Goal: Task Accomplishment & Management: Use online tool/utility

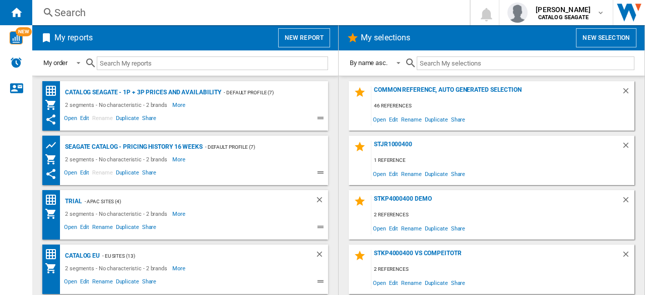
click at [317, 37] on button "New report" at bounding box center [304, 37] width 52 height 19
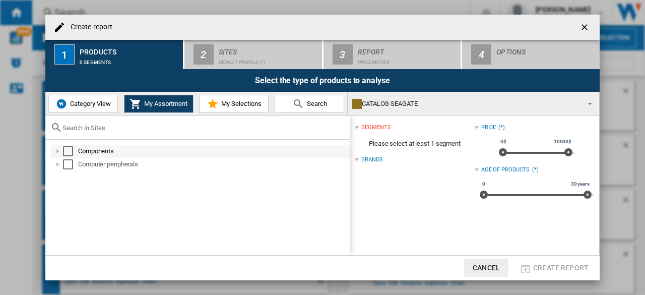
click at [71, 155] on div "Select" at bounding box center [68, 151] width 10 height 10
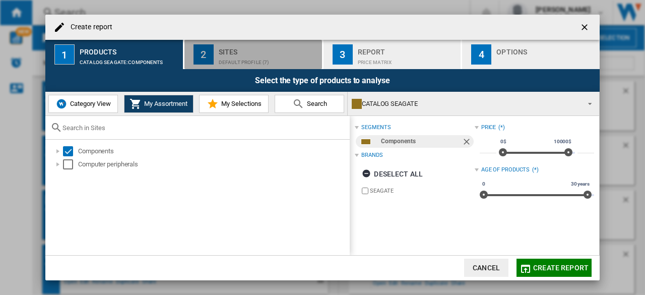
click at [211, 63] on div "2" at bounding box center [204, 54] width 20 height 20
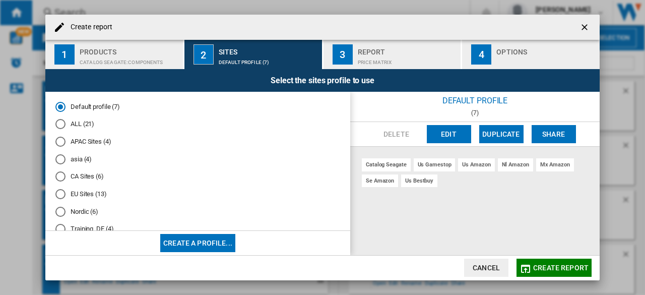
click at [448, 131] on button "Edit" at bounding box center [449, 134] width 44 height 18
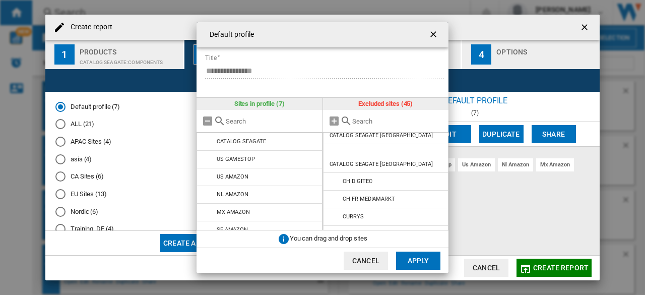
scroll to position [302, 0]
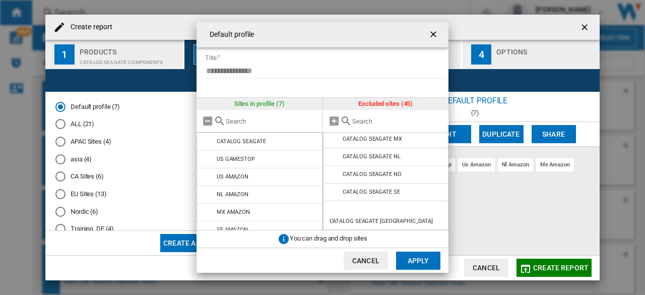
click at [433, 38] on ng-md-icon "getI18NText('BUTTONS.CLOSE_DIALOG')" at bounding box center [434, 35] width 12 height 12
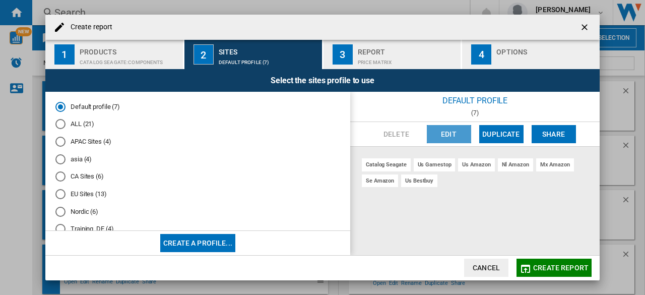
click at [451, 130] on button "Edit" at bounding box center [449, 134] width 44 height 18
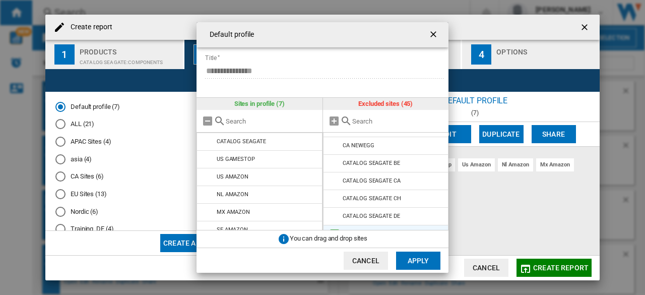
scroll to position [151, 0]
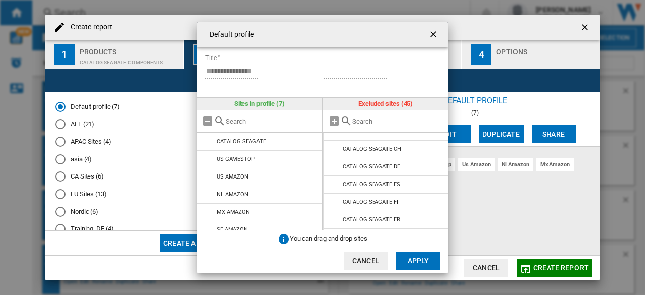
click at [430, 36] on ng-md-icon "getI18NText('BUTTONS.CLOSE_DIALOG')" at bounding box center [434, 35] width 12 height 12
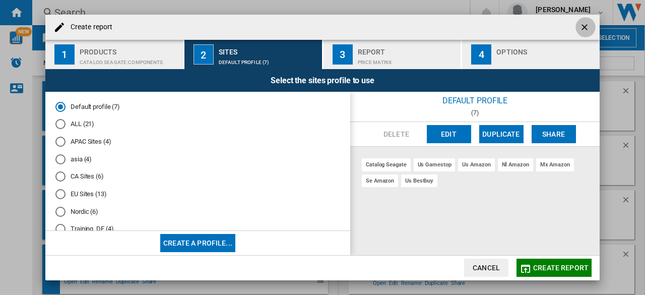
click at [590, 30] on ng-md-icon "getI18NText('BUTTONS.CLOSE_DIALOG')" at bounding box center [586, 28] width 12 height 12
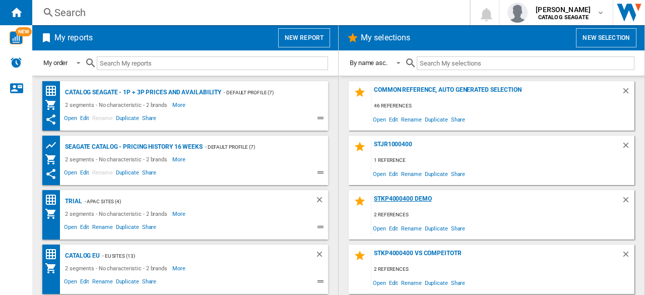
scroll to position [50, 0]
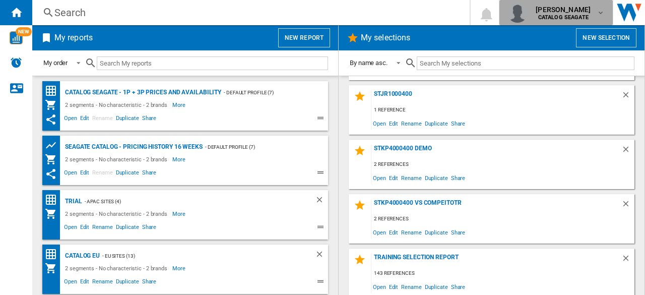
click at [602, 14] on md-icon "button" at bounding box center [601, 13] width 8 height 8
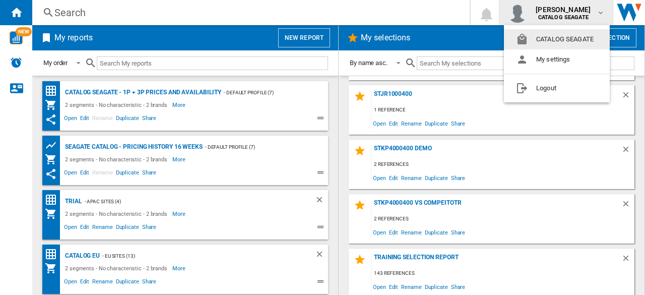
click at [602, 14] on md-backdrop at bounding box center [322, 147] width 645 height 295
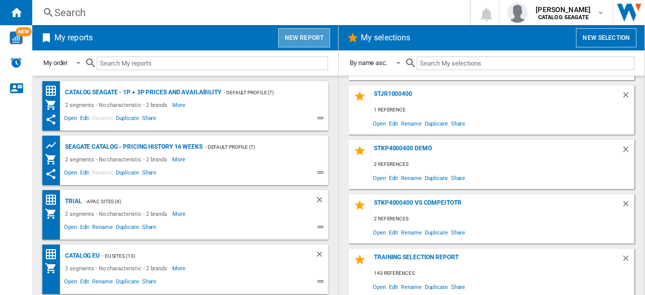
click at [324, 40] on button "New report" at bounding box center [304, 37] width 52 height 19
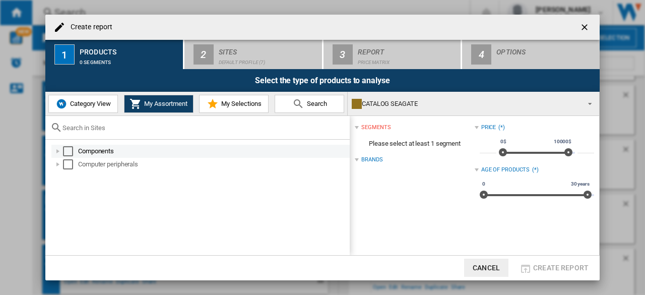
click at [112, 155] on div "Components" at bounding box center [213, 151] width 270 height 10
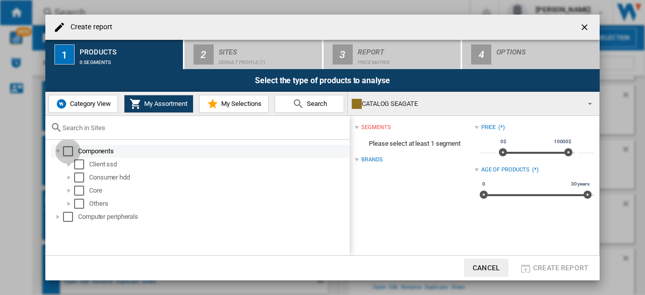
click at [71, 146] on div "Select" at bounding box center [68, 151] width 10 height 10
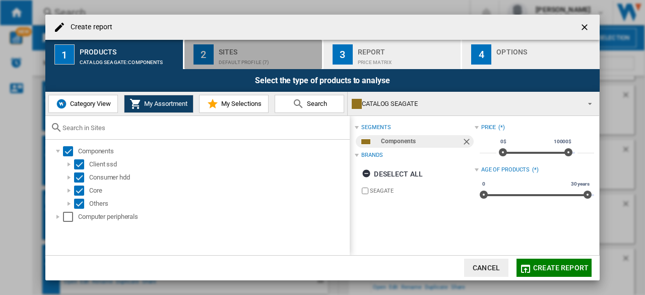
click at [265, 51] on div "Sites" at bounding box center [268, 49] width 99 height 11
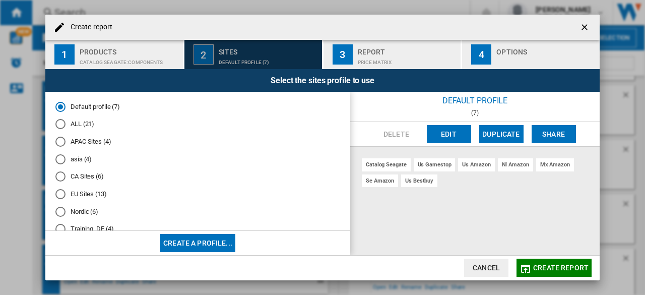
click at [265, 60] on div "Default profile (7)" at bounding box center [268, 59] width 99 height 11
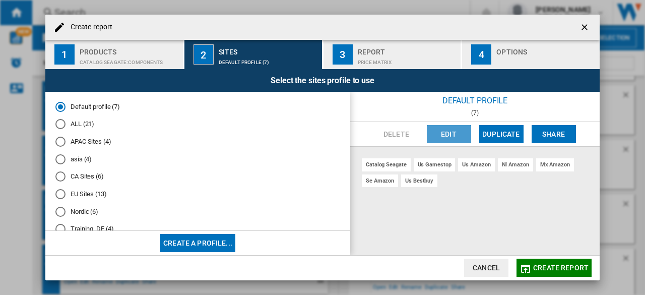
click at [457, 134] on button "Edit" at bounding box center [449, 134] width 44 height 18
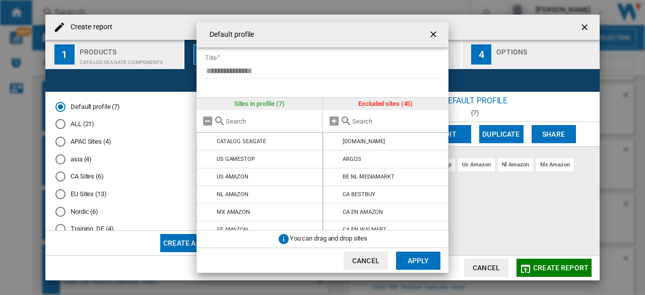
click at [369, 125] on input "{{::title}} {{::getI18NText('BUTTONS.CANCEL')}} ..." at bounding box center [398, 121] width 92 height 8
type input "west"
click at [434, 36] on ng-md-icon "getI18NText('BUTTONS.CLOSE_DIALOG')" at bounding box center [434, 35] width 12 height 12
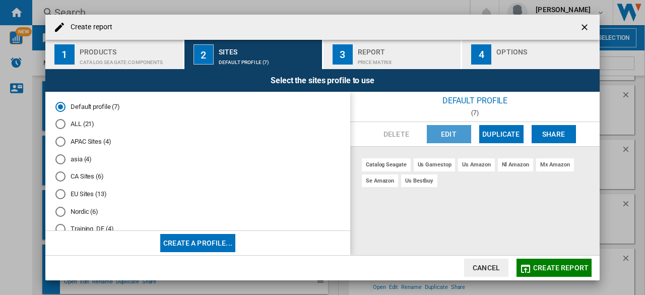
click at [449, 133] on button "Edit" at bounding box center [449, 134] width 44 height 18
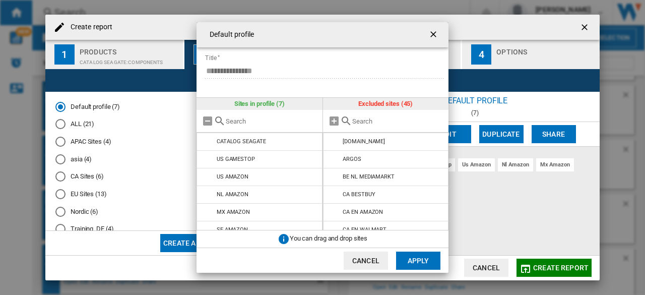
click at [433, 31] on ng-md-icon "getI18NText('BUTTONS.CLOSE_DIALOG')" at bounding box center [434, 35] width 12 height 12
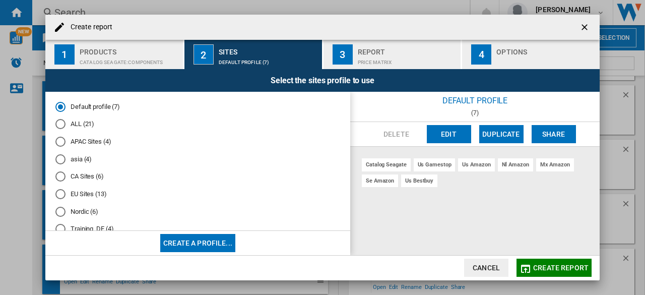
click at [588, 29] on ng-md-icon "getI18NText('BUTTONS.CLOSE_DIALOG')" at bounding box center [586, 28] width 12 height 12
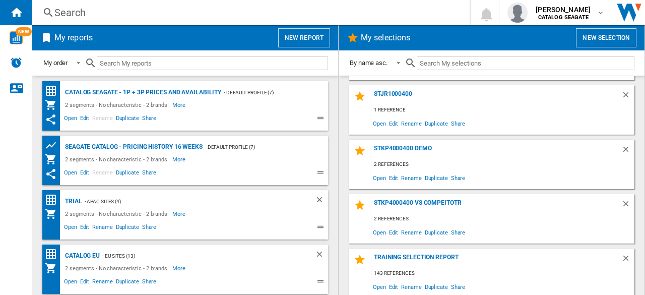
click at [317, 40] on button "New report" at bounding box center [304, 37] width 52 height 19
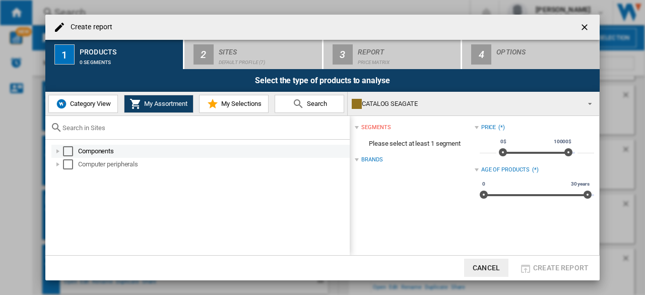
click at [71, 151] on div "Select" at bounding box center [68, 151] width 10 height 10
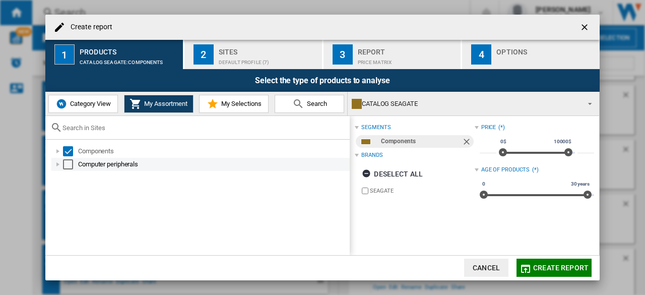
click at [68, 164] on div "Select" at bounding box center [68, 164] width 10 height 10
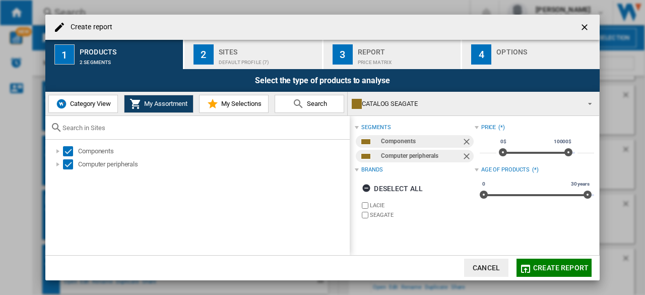
click at [297, 53] on div "Sites" at bounding box center [268, 49] width 99 height 11
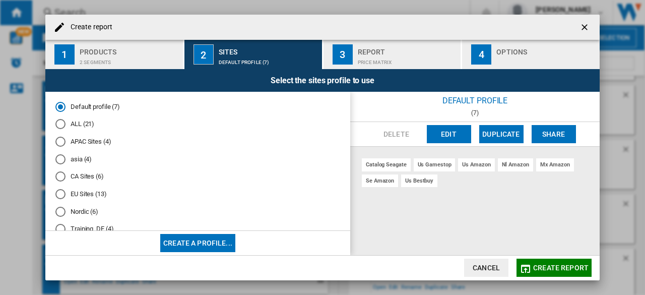
click at [455, 139] on button "Edit" at bounding box center [449, 134] width 44 height 18
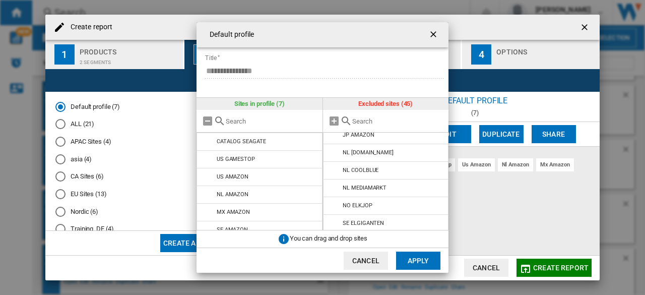
scroll to position [0, 0]
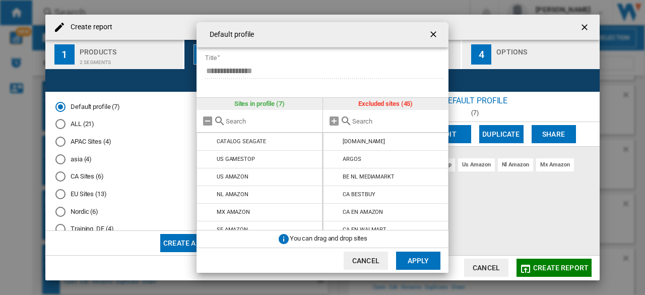
click at [375, 115] on div "{{::title}} {{::getI18NText('BUTTONS.CANCEL')}} ..." at bounding box center [386, 121] width 126 height 23
click at [375, 123] on input "{{::title}} {{::getI18NText('BUTTONS.CANCEL')}} ..." at bounding box center [398, 121] width 92 height 8
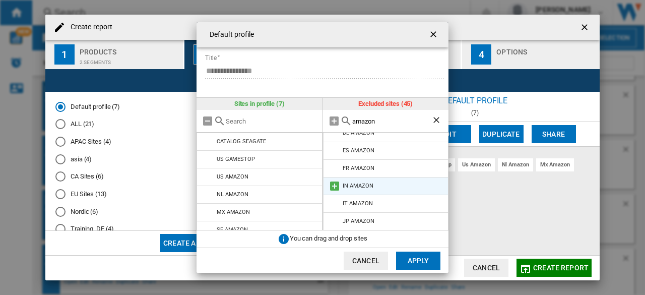
type input "amazon"
click at [334, 188] on md-icon "{{::title}} {{::getI18NText('BUTTONS.CANCEL')}} ..." at bounding box center [335, 186] width 12 height 12
click at [374, 262] on button "Cancel" at bounding box center [366, 261] width 44 height 18
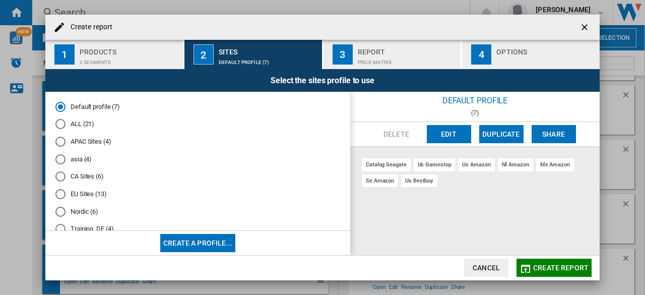
click at [450, 136] on button "Edit" at bounding box center [449, 134] width 44 height 18
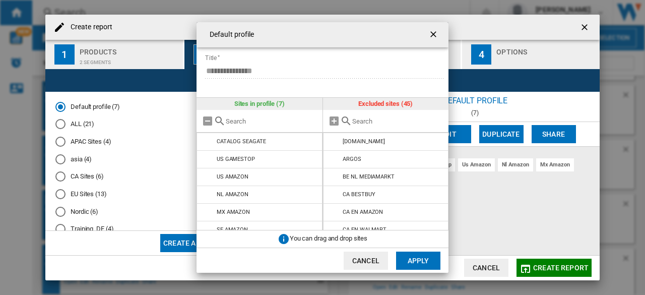
click at [376, 121] on input "{{::title}} {{::getI18NText('BUTTONS.CANCEL')}} ..." at bounding box center [398, 121] width 92 height 8
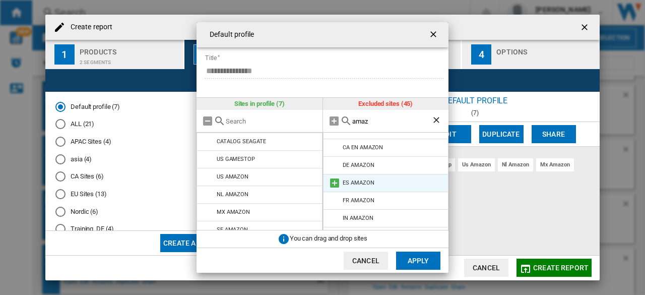
scroll to position [0, 0]
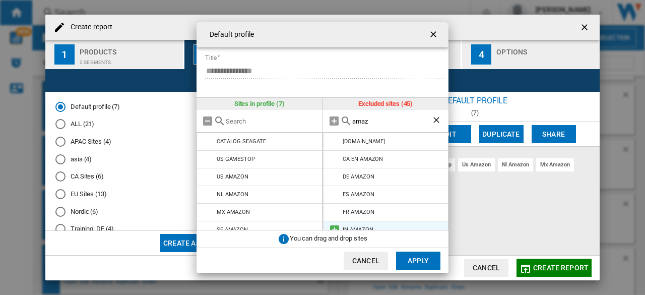
type input "amaz"
click at [334, 227] on md-icon "{{::title}} {{::getI18NText('BUTTONS.CANCEL')}} ..." at bounding box center [335, 230] width 12 height 12
click at [429, 261] on button "Apply" at bounding box center [418, 261] width 44 height 18
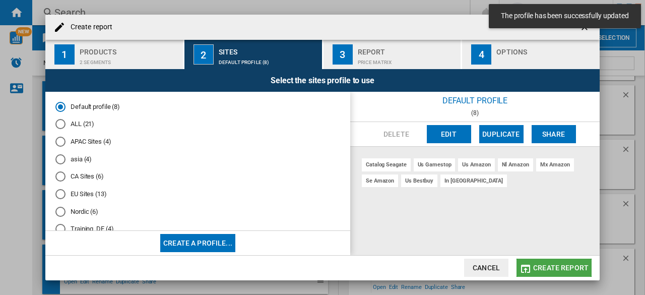
click at [567, 269] on span "Create report" at bounding box center [560, 268] width 55 height 8
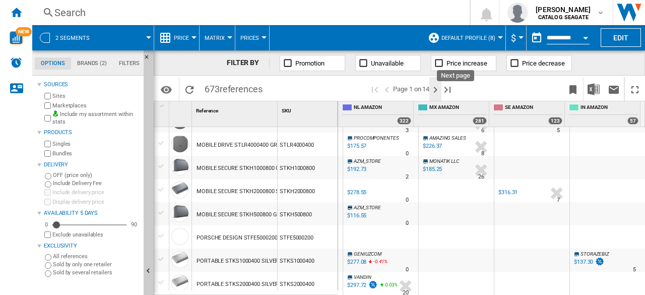
click at [439, 88] on ng-md-icon "Next page" at bounding box center [435, 90] width 12 height 12
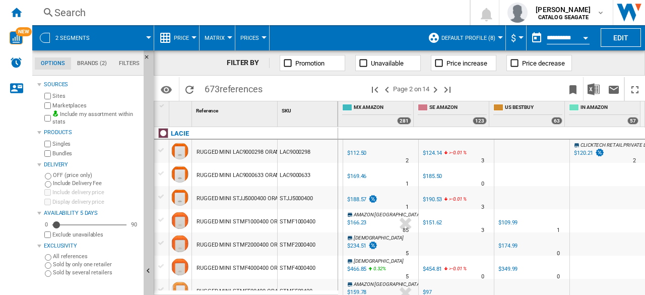
click at [582, 154] on div "$120.21" at bounding box center [583, 153] width 19 height 7
